Goal: Task Accomplishment & Management: Complete application form

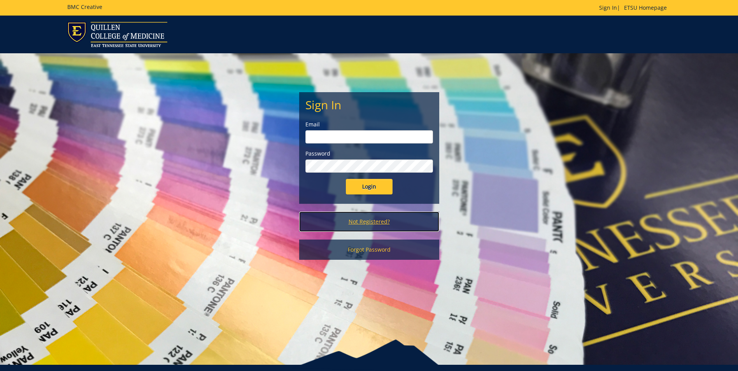
click at [367, 224] on link "Not Registered?" at bounding box center [369, 222] width 140 height 20
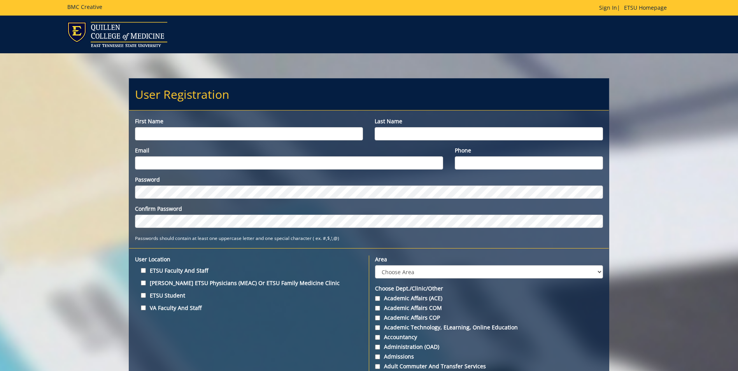
click at [222, 138] on input "First name" at bounding box center [249, 133] width 228 height 13
type input "[PERSON_NAME]"
type input "Webb"
type input "webbrl2@etsu.edu"
click at [501, 164] on input "Phone" at bounding box center [529, 162] width 148 height 13
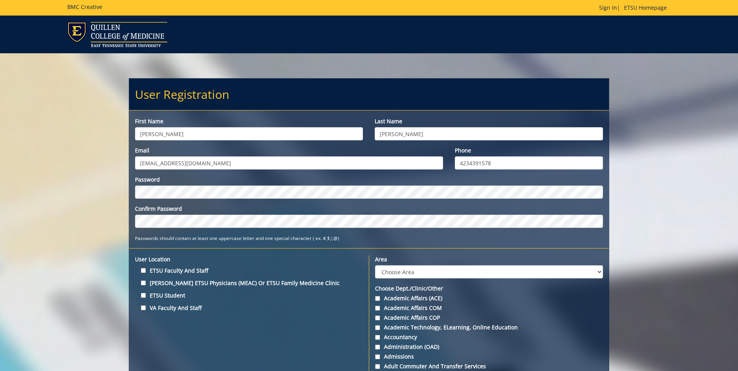
type input "4234391578"
click at [144, 272] on input "ETSU Faculty and Staff" at bounding box center [143, 270] width 5 height 5
checkbox input "true"
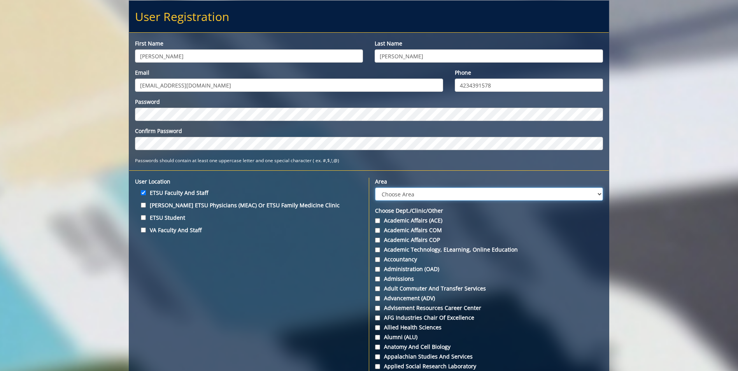
click at [400, 191] on select "Choose Area Administration Advancement (ADM) BucSports Business & Finance Clemm…" at bounding box center [489, 194] width 228 height 13
select select "11"
click at [375, 188] on select "Choose Area Administration Advancement (ADM) BucSports Business & Finance Clemm…" at bounding box center [489, 194] width 228 height 13
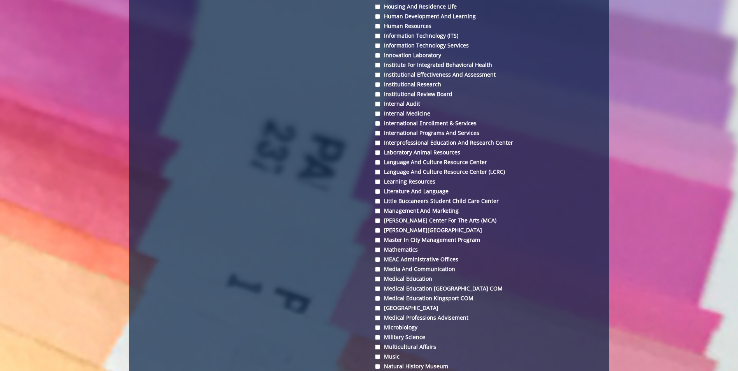
scroll to position [1907, 0]
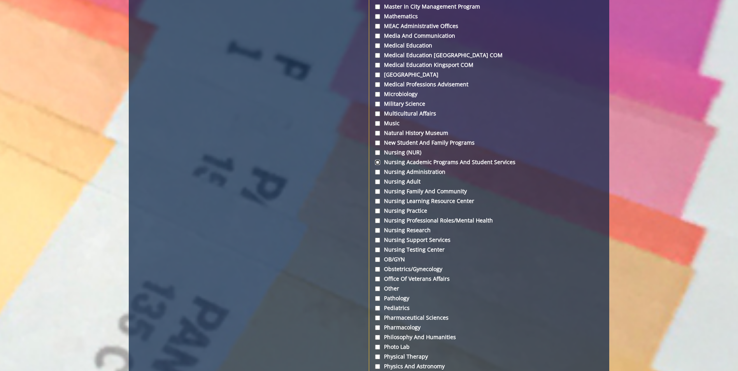
click at [376, 160] on input "Nursing Academic Programs and Student Services" at bounding box center [377, 162] width 5 height 5
checkbox input "true"
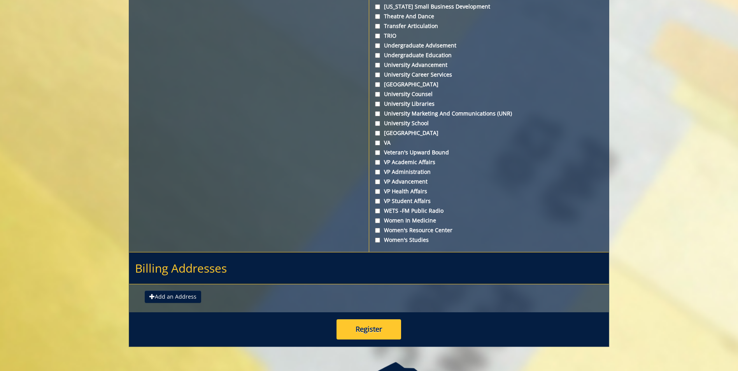
scroll to position [2815, 0]
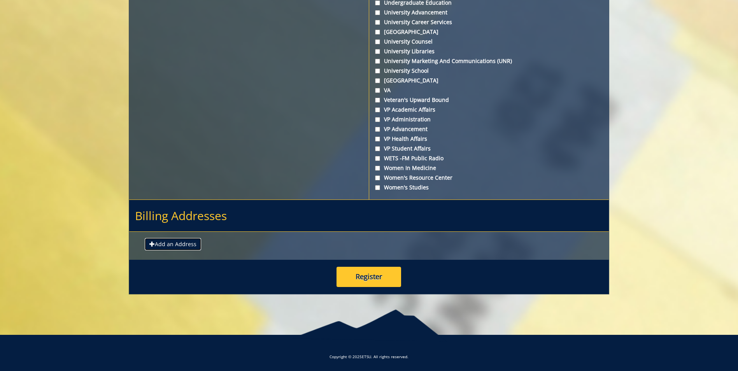
click at [179, 243] on button "Add an Address" at bounding box center [173, 244] width 56 height 12
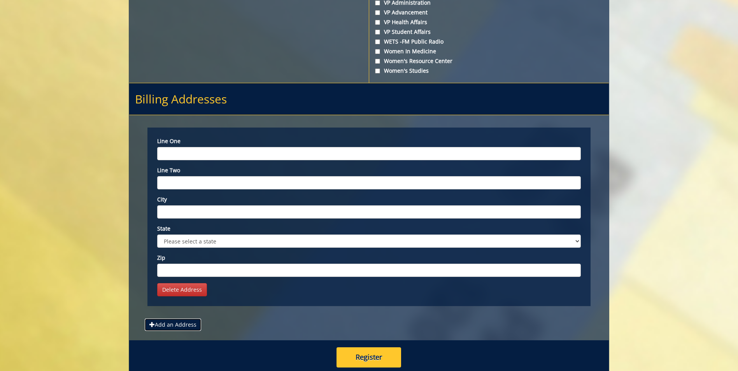
scroll to position [2971, 0]
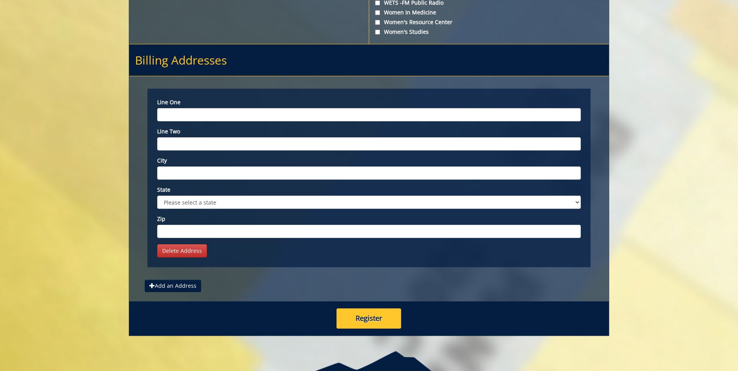
click at [225, 112] on input "Line one" at bounding box center [369, 114] width 424 height 13
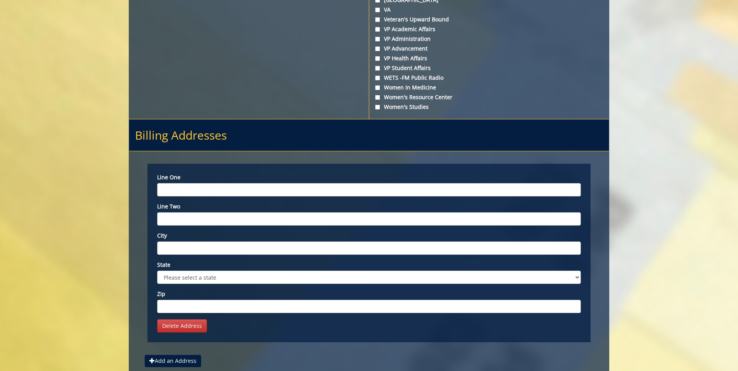
scroll to position [2973, 0]
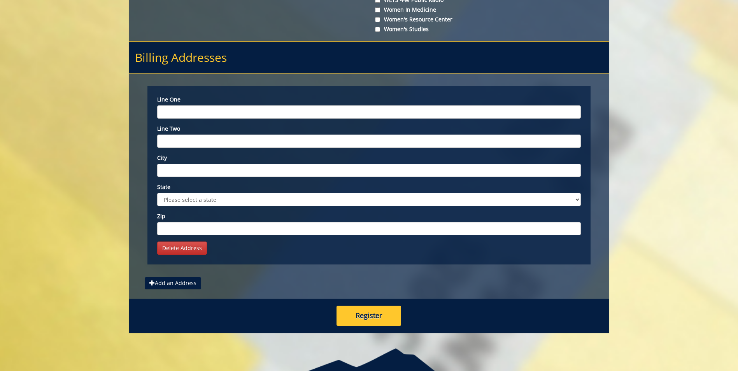
click at [366, 110] on input "Line one" at bounding box center [369, 111] width 424 height 13
click at [236, 142] on input "Line two" at bounding box center [369, 141] width 424 height 13
type input "1276"
click at [221, 114] on input "Line one" at bounding box center [369, 111] width 424 height 13
click at [211, 142] on input "1276" at bounding box center [369, 141] width 424 height 13
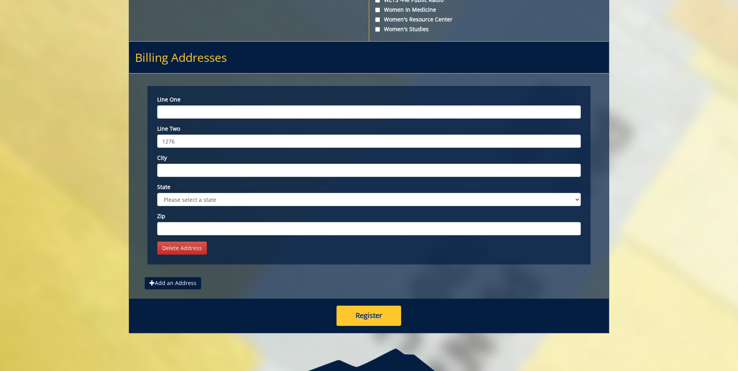
drag, startPoint x: 207, startPoint y: 142, endPoint x: 121, endPoint y: 138, distance: 85.7
click at [133, 139] on div "Line one Line two 1276 City State Please select a state AK AL AR AS AZ CA CO CT…" at bounding box center [369, 175] width 480 height 203
click at [296, 110] on input "Line one" at bounding box center [369, 111] width 424 height 13
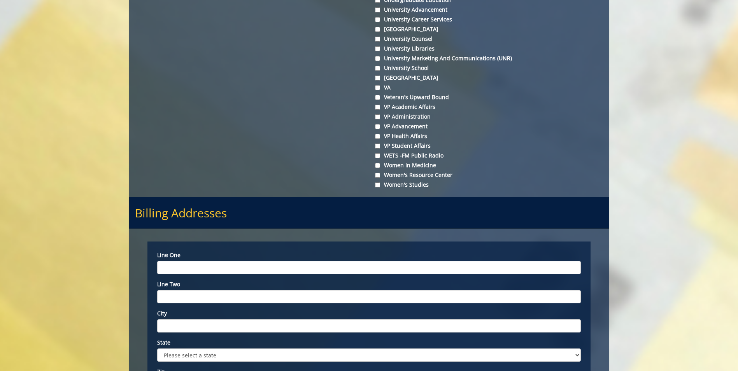
scroll to position [3012, 0]
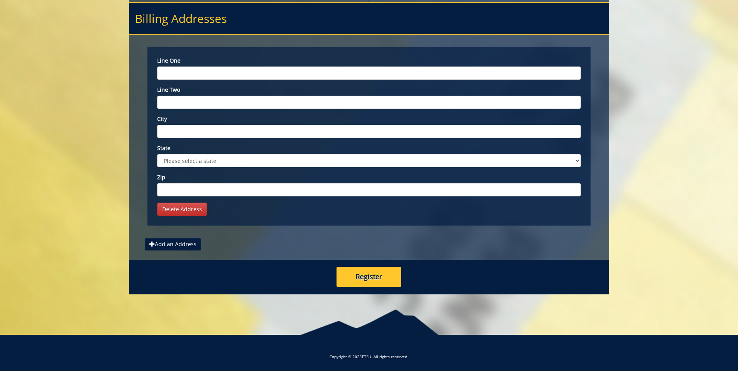
click at [345, 77] on input "Line one" at bounding box center [369, 73] width 424 height 13
type input "1276 Gilbreath Drive"
click at [287, 126] on input "City" at bounding box center [369, 131] width 424 height 13
type input "Johnson City"
click at [298, 158] on select "Please select a state AK AL AR AS AZ CA CO CT DC DE FL FM GA GU HI IA ID IL IN …" at bounding box center [369, 160] width 424 height 13
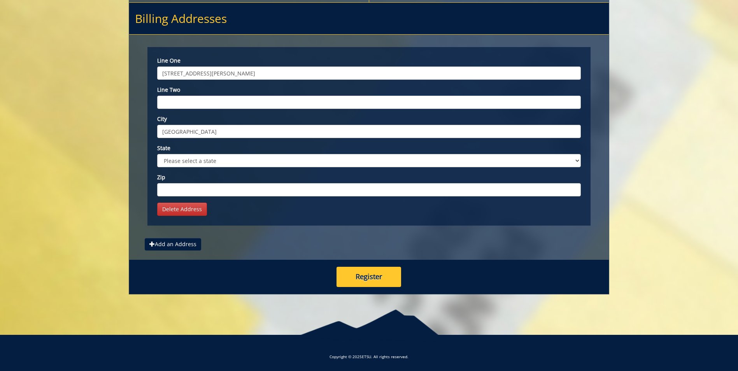
select select "1"
click at [272, 155] on select "Please select a state AK AL AR AS AZ CA CO CT DC DE FL FM GA GU HI IA ID IL IN …" at bounding box center [369, 160] width 424 height 13
click at [256, 188] on input "Zip" at bounding box center [369, 189] width 424 height 13
type input "37618"
click at [366, 279] on button "Register" at bounding box center [369, 277] width 65 height 20
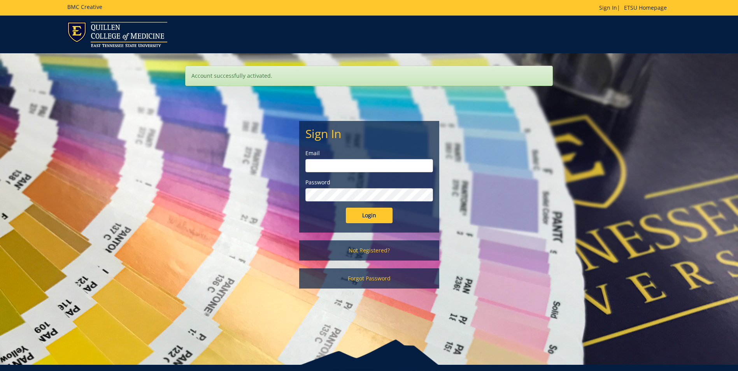
click at [316, 166] on input "email" at bounding box center [369, 165] width 128 height 13
type input "webbrl2@etsu.edu"
click at [380, 214] on input "Login" at bounding box center [369, 216] width 47 height 16
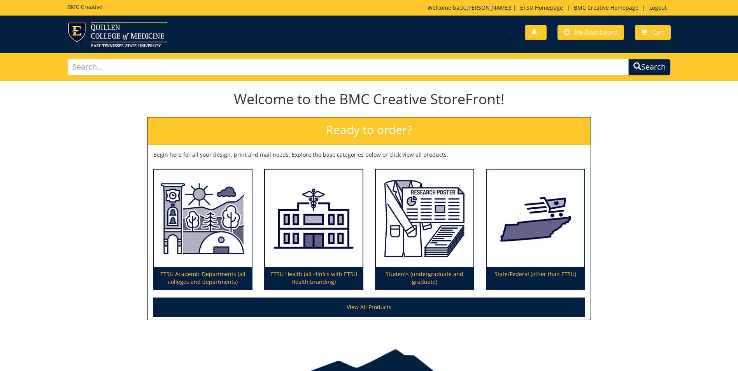
scroll to position [40, 0]
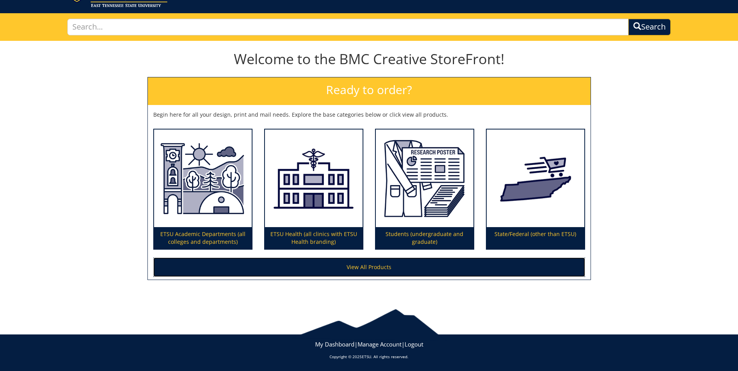
click at [426, 266] on link "View All Products" at bounding box center [369, 267] width 432 height 19
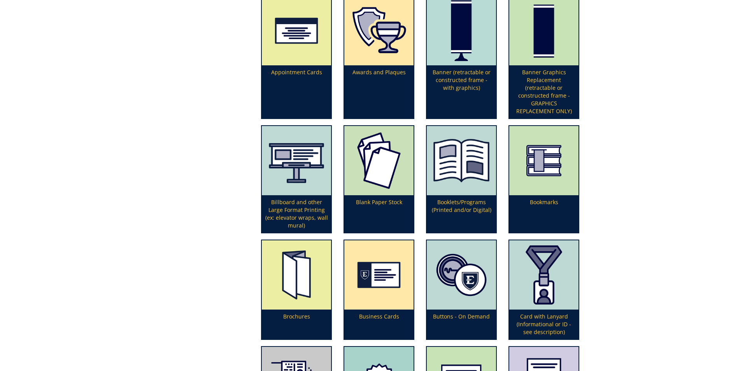
scroll to position [272, 0]
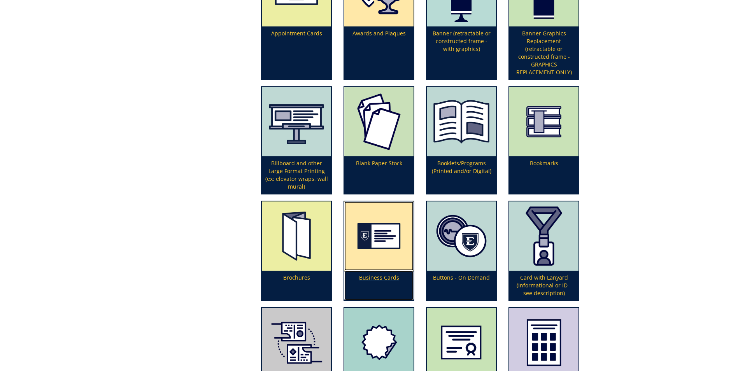
click at [368, 253] on img at bounding box center [378, 236] width 69 height 69
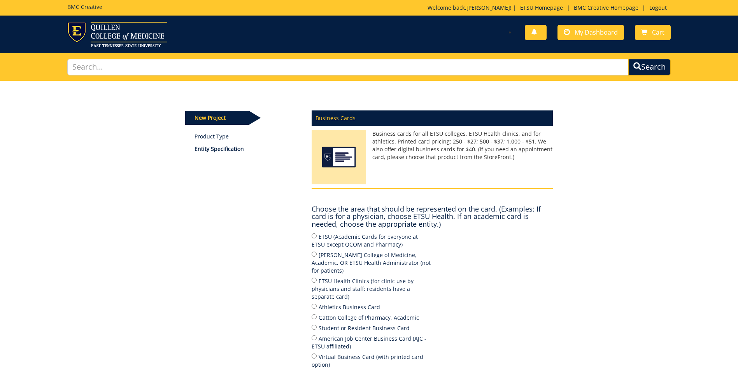
scroll to position [39, 0]
